Goal: Check status

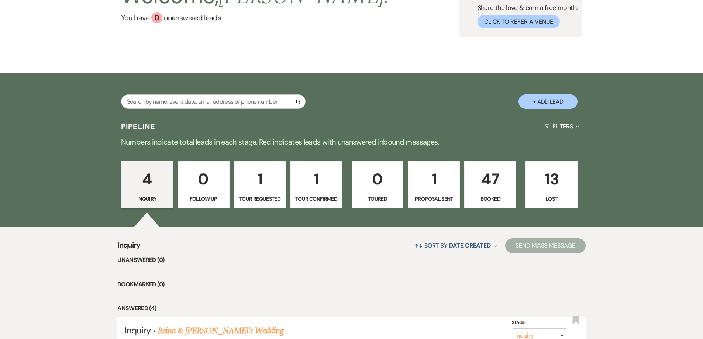
click at [490, 181] on p "47" at bounding box center [490, 179] width 42 height 25
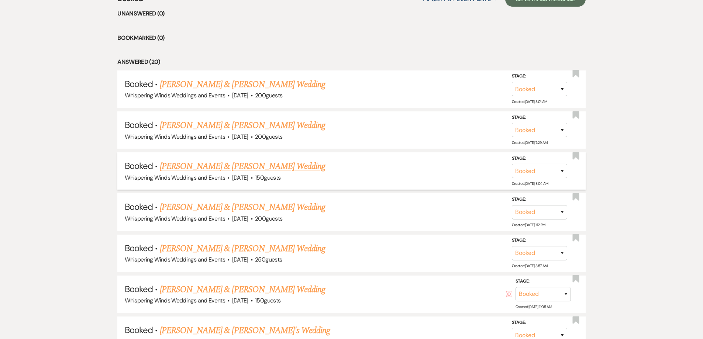
scroll to position [332, 0]
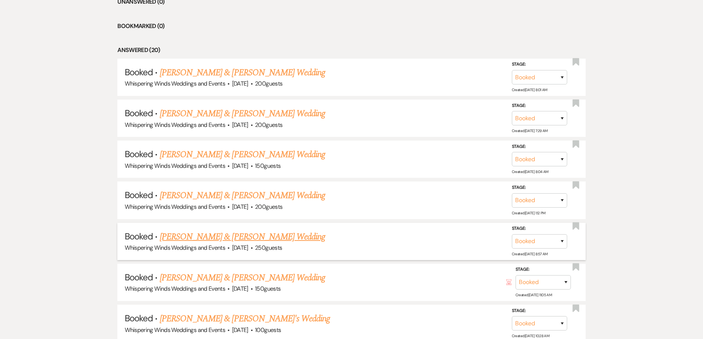
click at [261, 236] on link "[PERSON_NAME] & [PERSON_NAME] Wedding" at bounding box center [242, 236] width 165 height 13
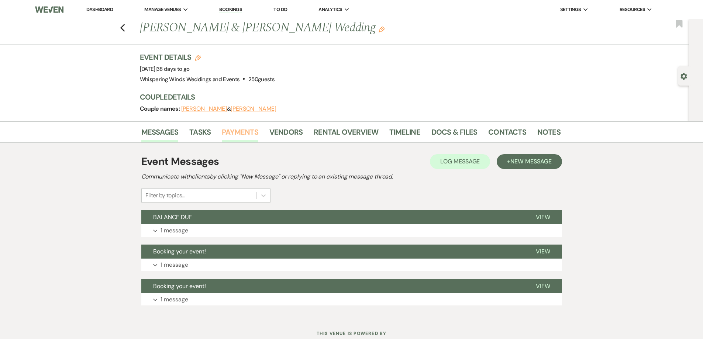
click at [231, 132] on link "Payments" at bounding box center [240, 134] width 37 height 16
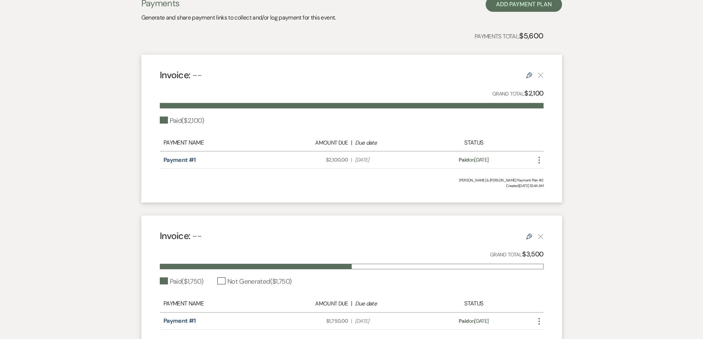
scroll to position [185, 0]
